Goal: Task Accomplishment & Management: Use online tool/utility

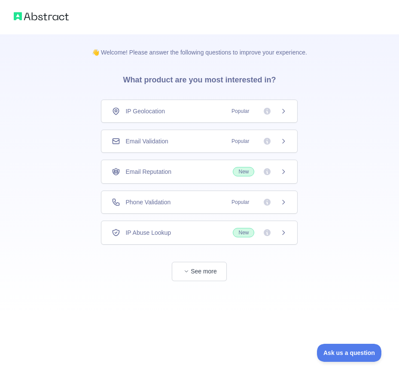
click at [173, 134] on div "Email Validation Popular" at bounding box center [199, 141] width 196 height 23
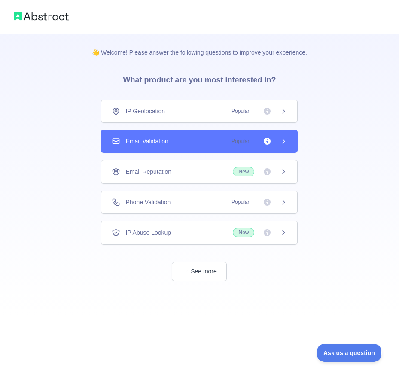
click at [189, 143] on div "Email Validation Popular" at bounding box center [199, 141] width 175 height 9
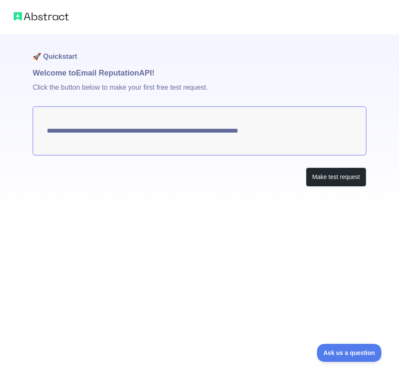
click at [236, 267] on div "**********" at bounding box center [199, 189] width 399 height 379
click at [318, 175] on button "Make test request" at bounding box center [335, 176] width 60 height 19
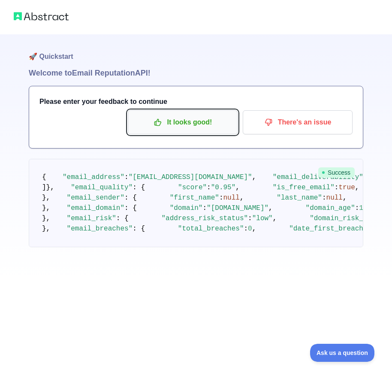
click at [179, 126] on p "It looks good!" at bounding box center [182, 122] width 97 height 15
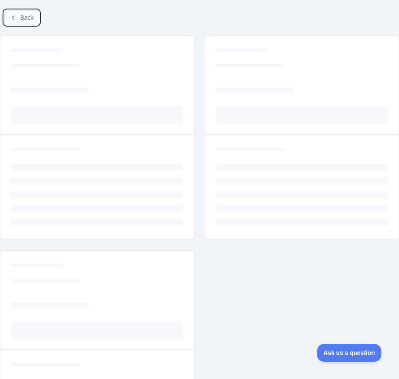
click at [24, 18] on span "Back" at bounding box center [26, 17] width 13 height 7
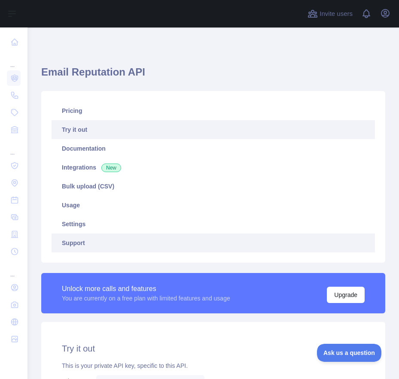
scroll to position [86, 0]
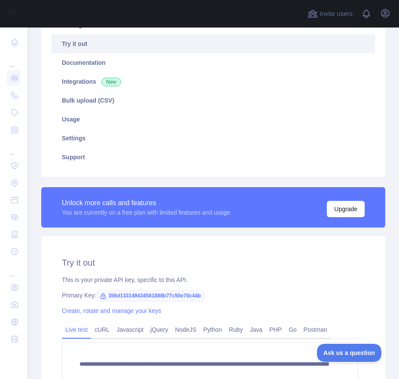
click at [157, 293] on span "356d133149434581888b77c50e70c44b" at bounding box center [150, 295] width 108 height 13
copy span "356d133149434581888b77c50e70c44b"
